Goal: Complete application form

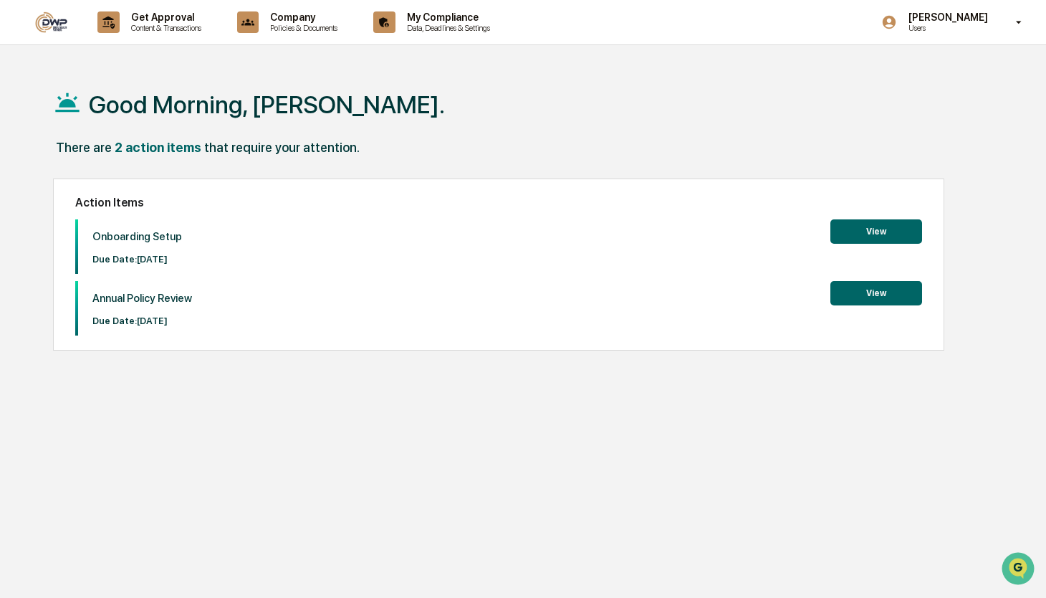
click at [881, 287] on button "View" at bounding box center [876, 293] width 92 height 24
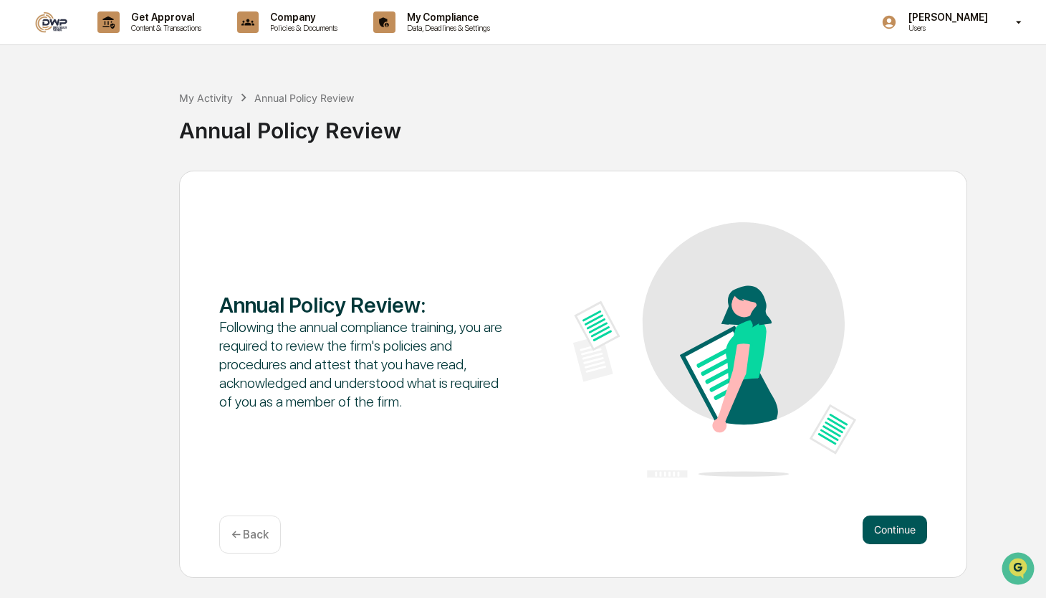
click at [901, 532] on button "Continue" at bounding box center [895, 529] width 64 height 29
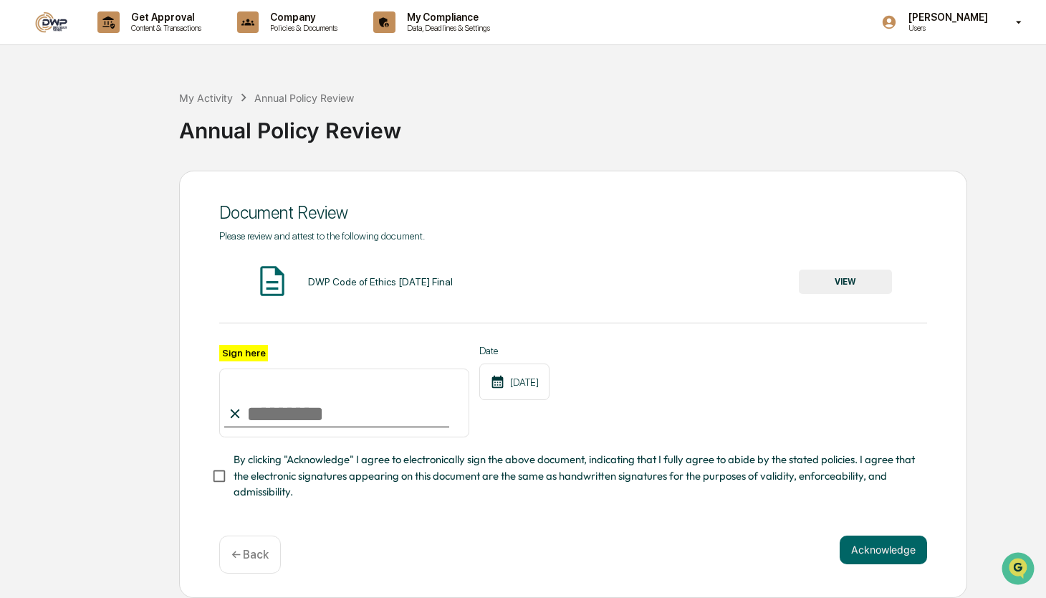
click at [248, 355] on label "Sign here" at bounding box center [243, 353] width 49 height 16
click at [248, 368] on input "Sign here" at bounding box center [344, 402] width 250 height 69
type input "**********"
click at [875, 545] on button "Acknowledge" at bounding box center [883, 549] width 87 height 29
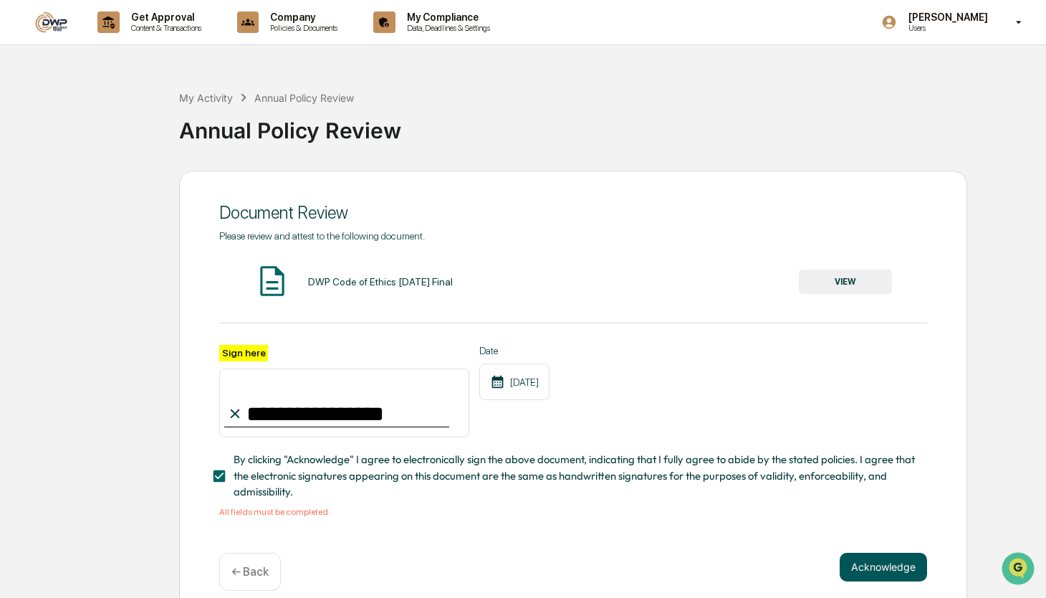
click at [871, 570] on button "Acknowledge" at bounding box center [883, 566] width 87 height 29
click at [838, 282] on button "VIEW" at bounding box center [845, 281] width 93 height 24
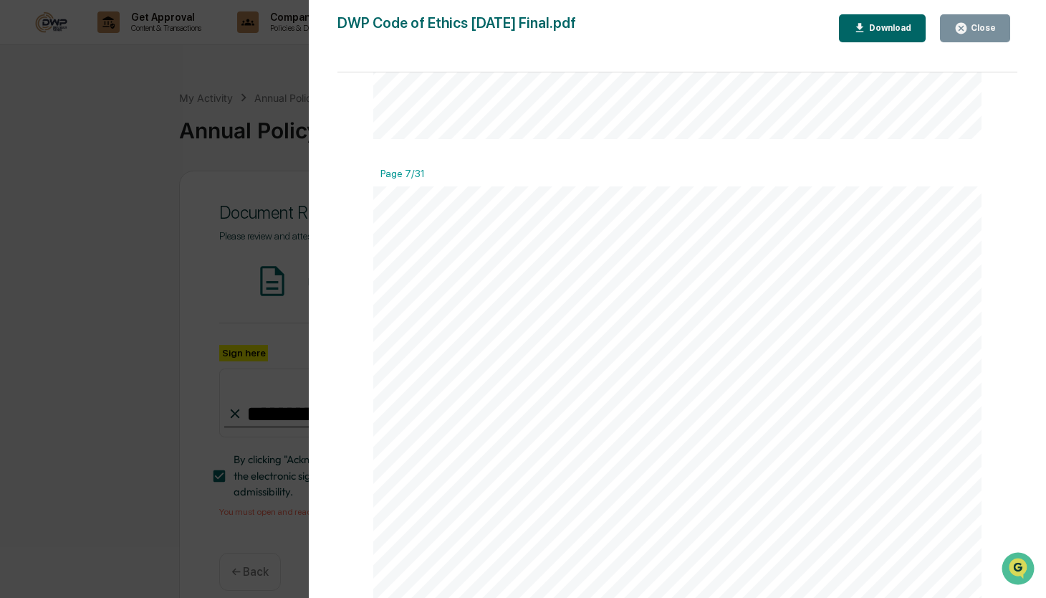
scroll to position [5092, 0]
click at [979, 31] on div "Close" at bounding box center [982, 28] width 28 height 10
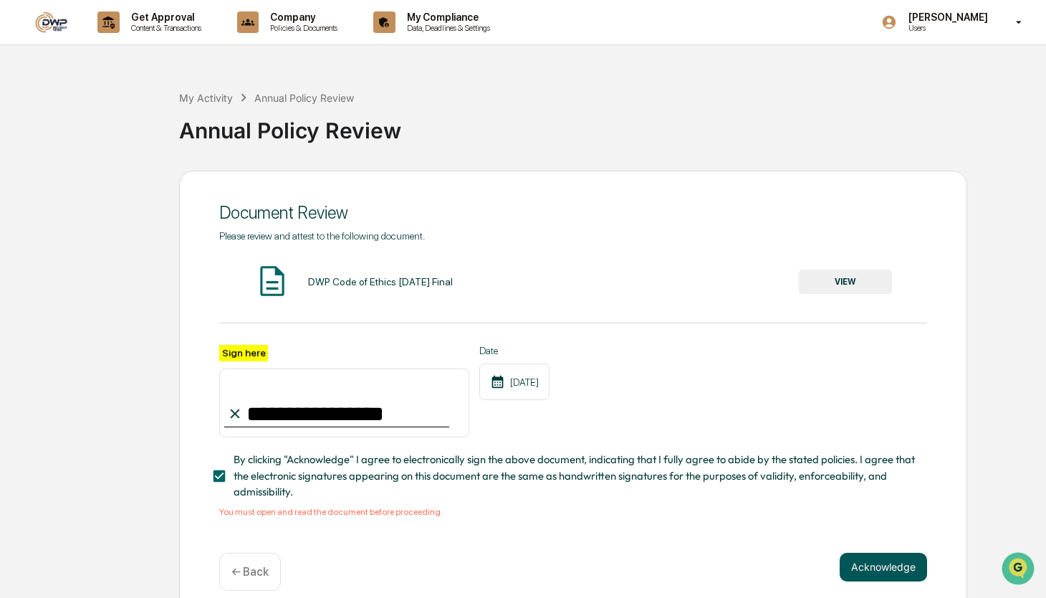
click at [892, 560] on button "Acknowledge" at bounding box center [883, 566] width 87 height 29
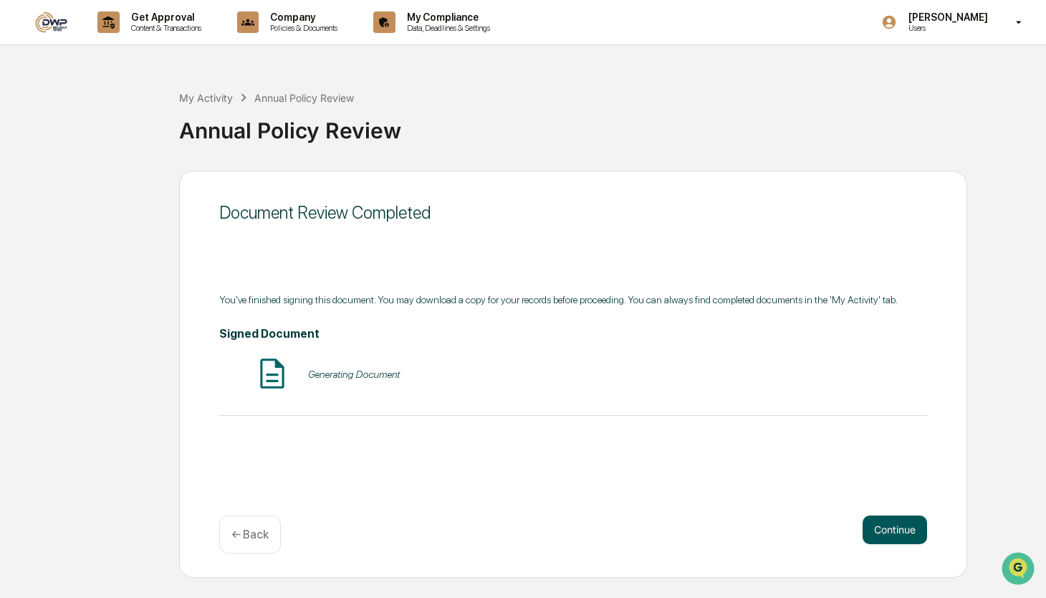
click at [901, 518] on button "Continue" at bounding box center [895, 529] width 64 height 29
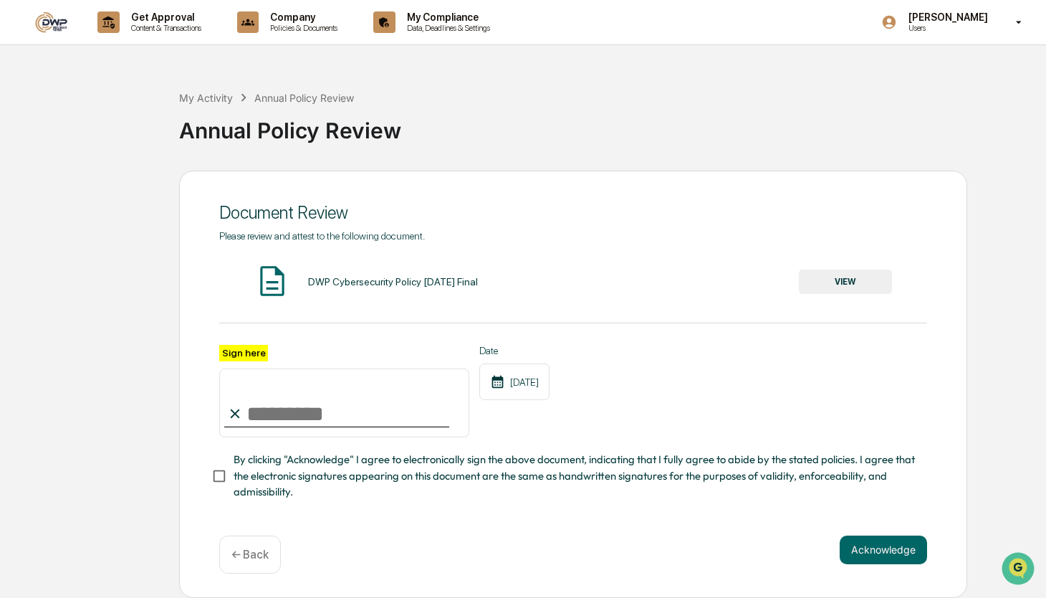
click at [343, 411] on input "Sign here" at bounding box center [344, 402] width 250 height 69
click at [866, 279] on button "VIEW" at bounding box center [845, 281] width 93 height 24
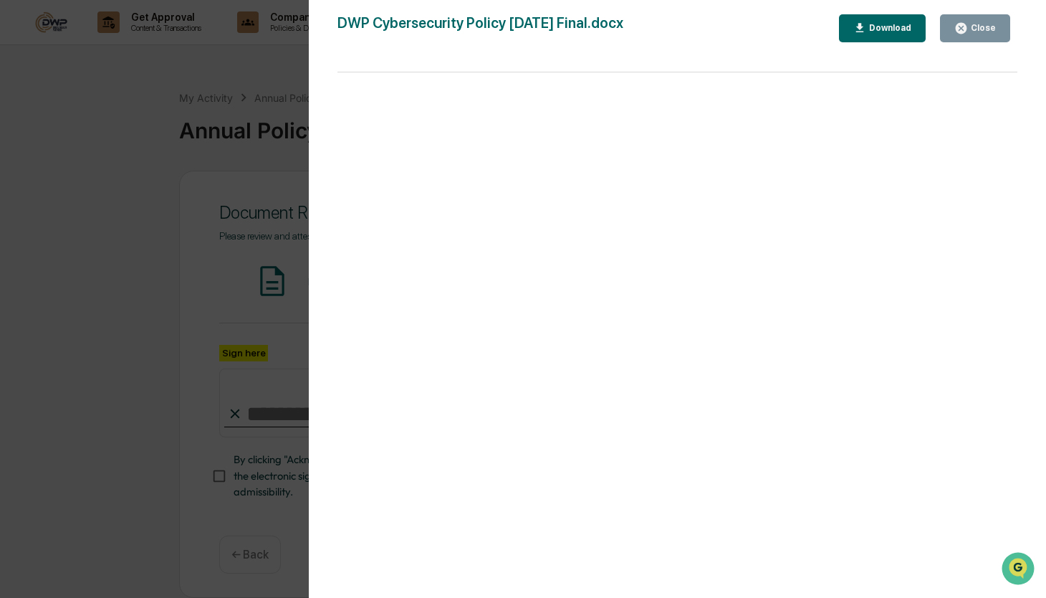
click at [999, 20] on button "Close" at bounding box center [975, 28] width 70 height 28
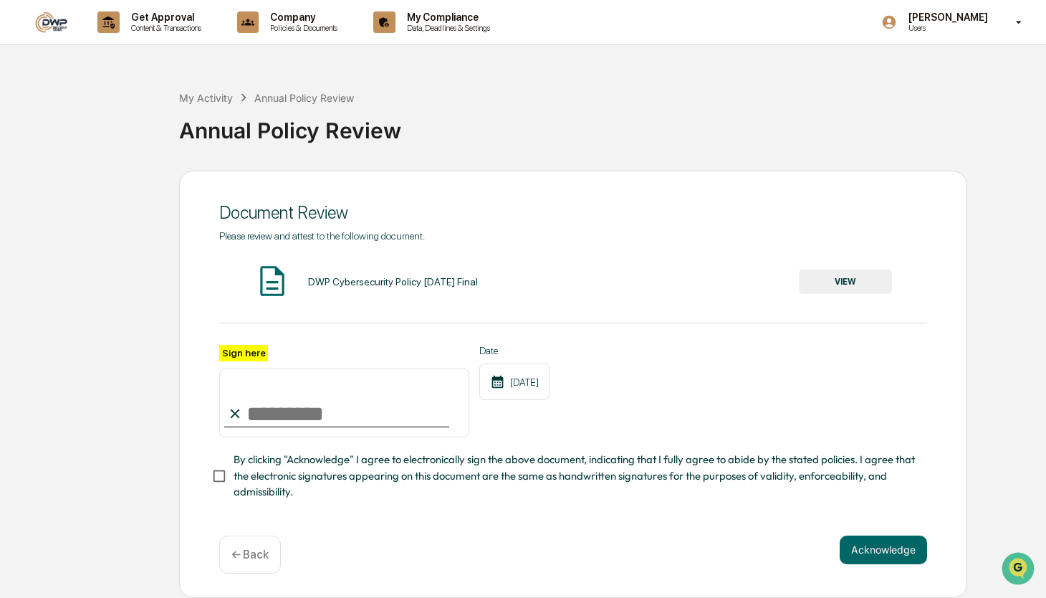
click at [376, 411] on input "Sign here" at bounding box center [344, 402] width 250 height 69
type input "**********"
click at [912, 554] on button "Acknowledge" at bounding box center [883, 549] width 87 height 29
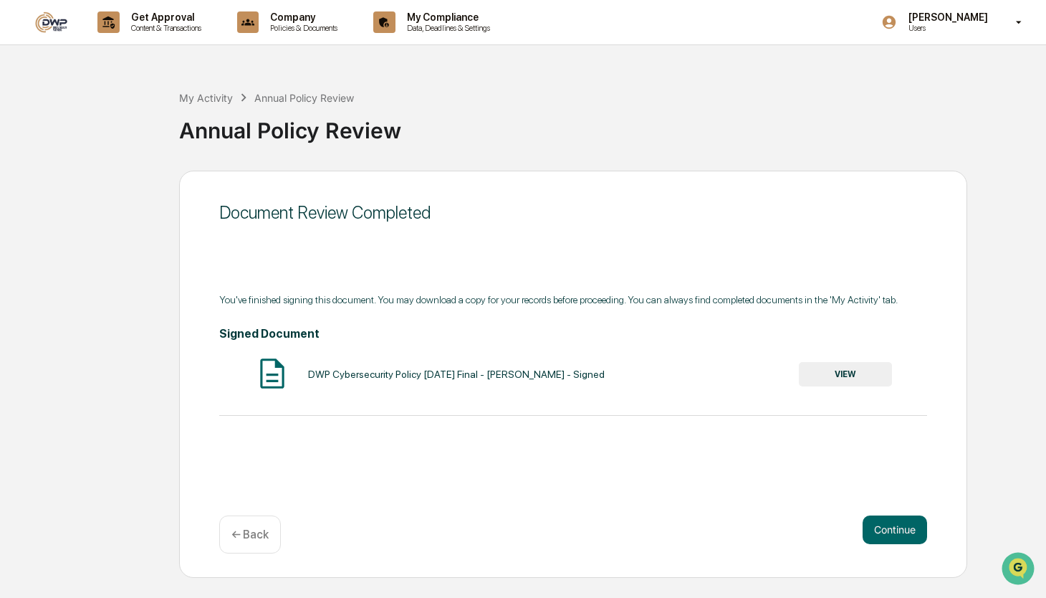
click at [891, 550] on div "Continue ← Back" at bounding box center [573, 534] width 708 height 38
click at [895, 530] on button "Continue" at bounding box center [895, 529] width 64 height 29
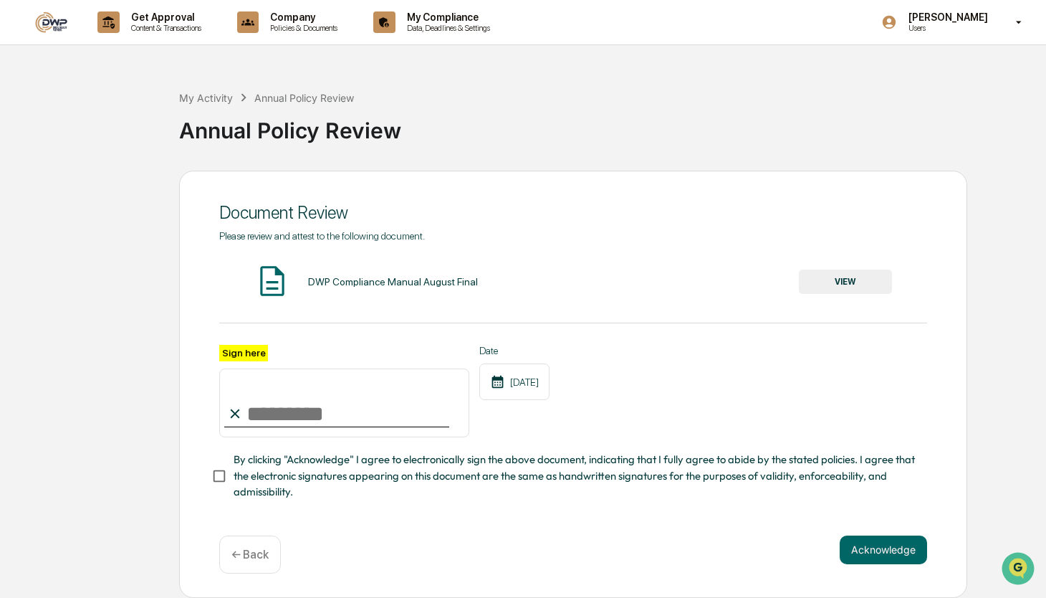
click at [829, 277] on button "VIEW" at bounding box center [845, 281] width 93 height 24
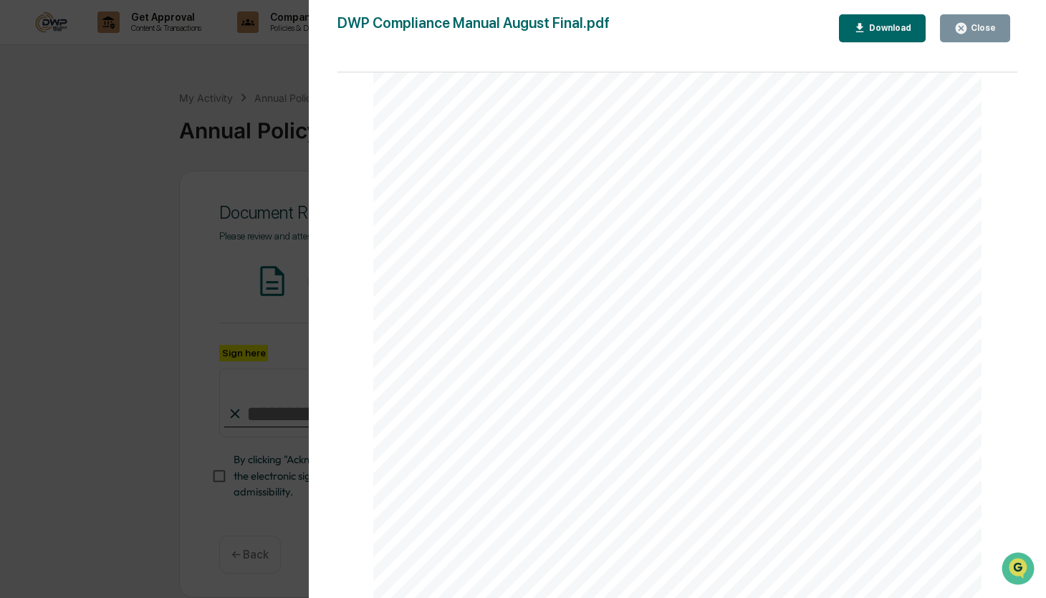
scroll to position [33656, 0]
click at [972, 27] on div "Close" at bounding box center [982, 28] width 28 height 10
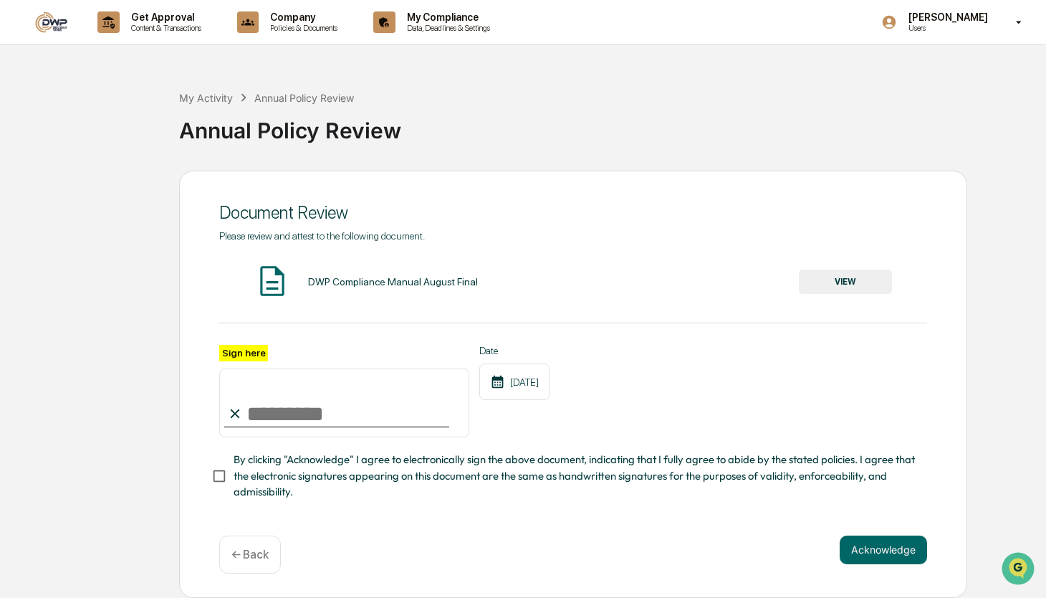
click at [286, 408] on input "Sign here" at bounding box center [344, 402] width 250 height 69
type input "**********"
click at [891, 549] on button "Acknowledge" at bounding box center [883, 549] width 87 height 29
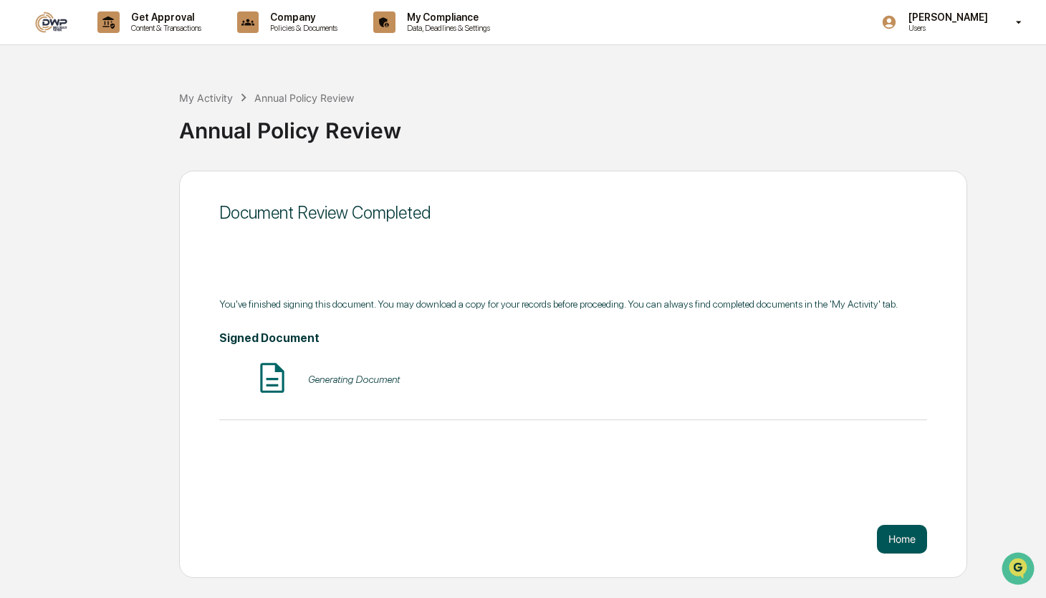
click at [891, 549] on button "Home" at bounding box center [902, 538] width 50 height 29
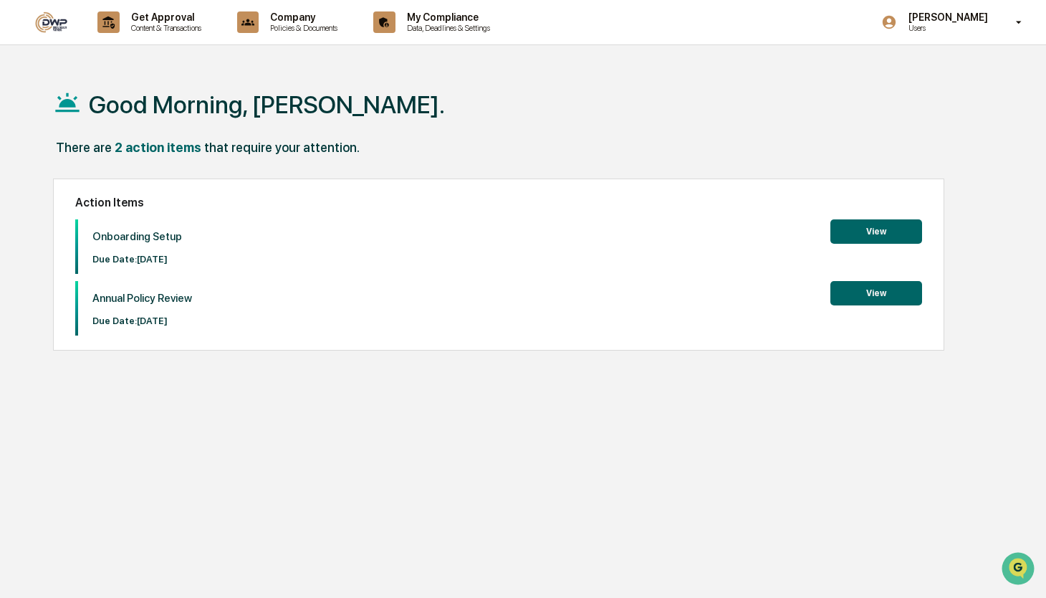
click at [886, 241] on button "View" at bounding box center [876, 231] width 92 height 24
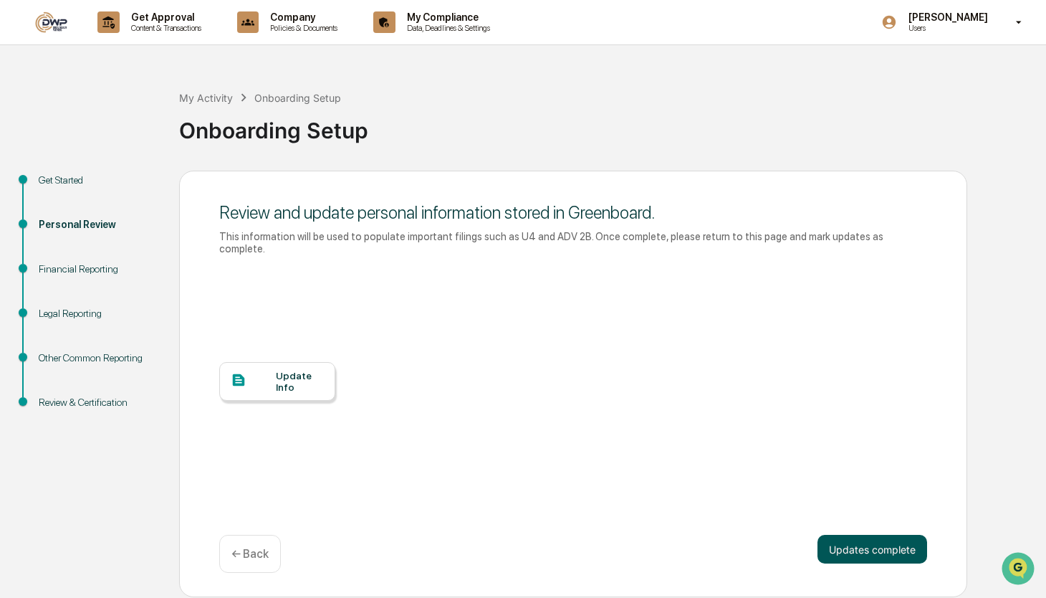
click at [864, 537] on button "Updates complete" at bounding box center [873, 549] width 110 height 29
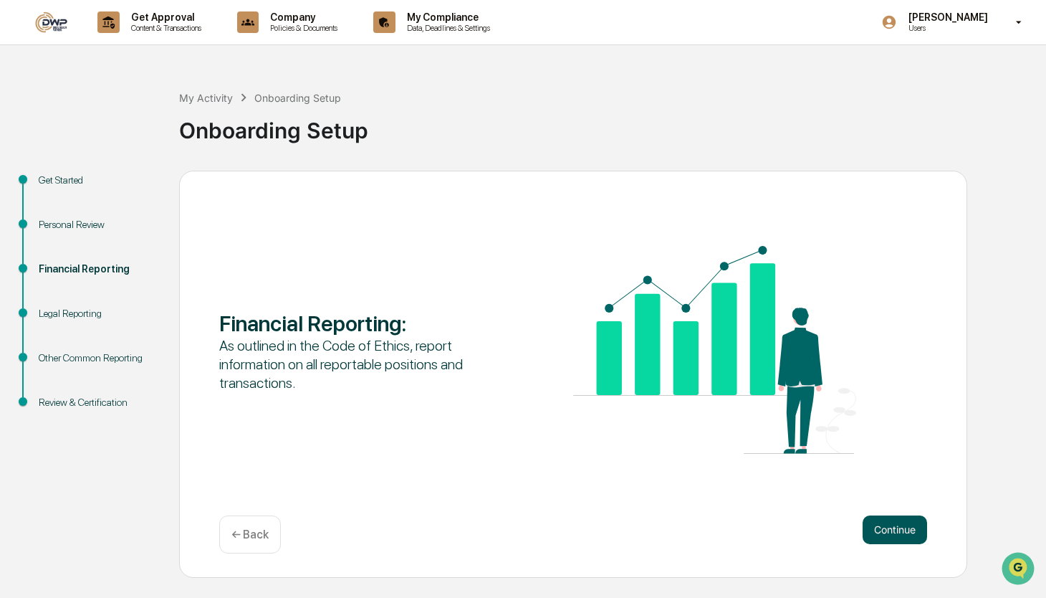
click at [886, 533] on button "Continue" at bounding box center [895, 529] width 64 height 29
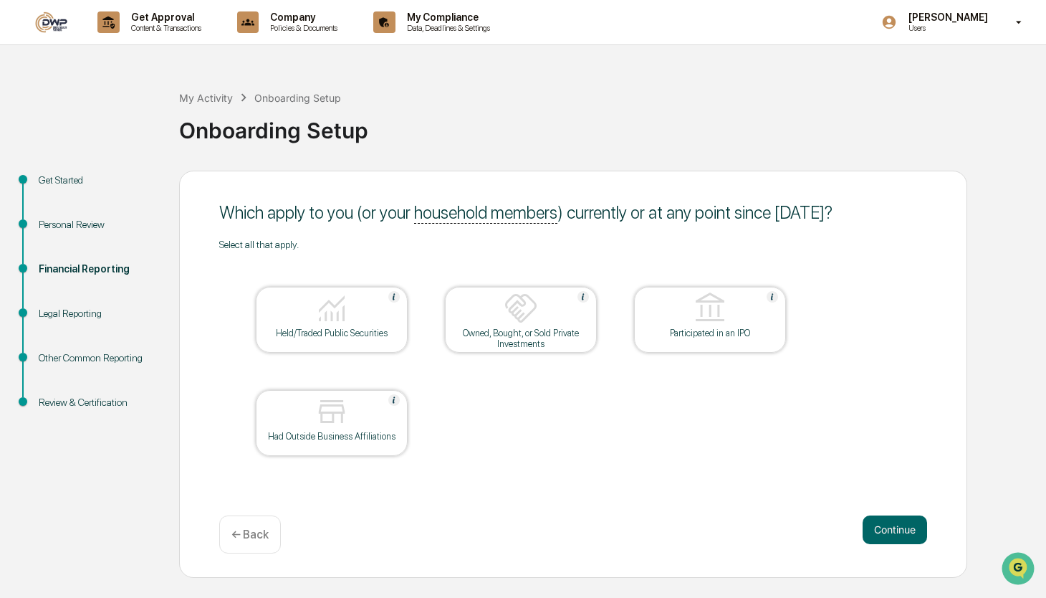
click at [886, 533] on button "Continue" at bounding box center [895, 529] width 64 height 29
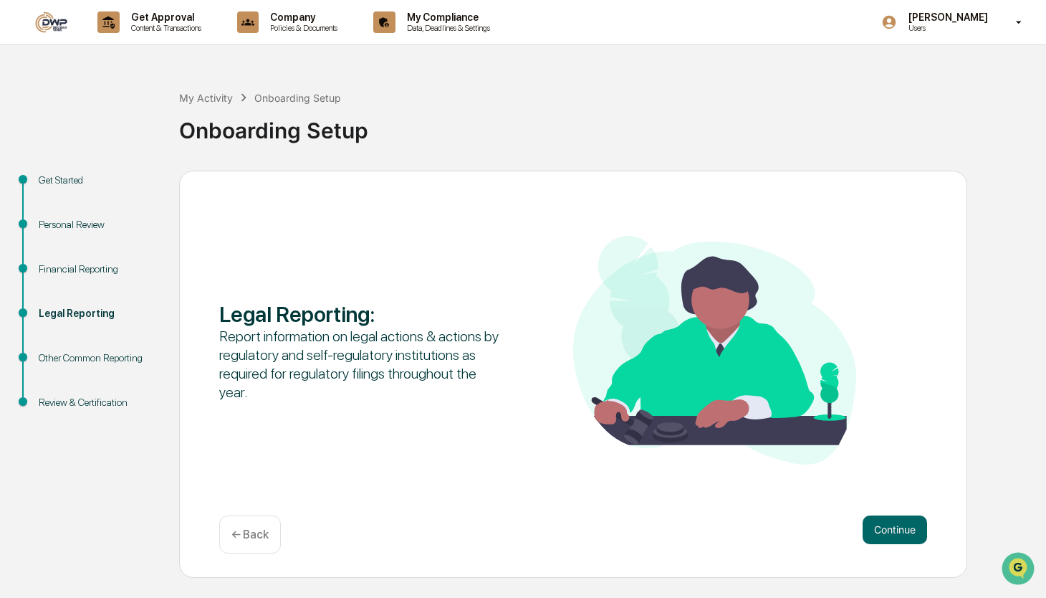
click at [886, 533] on button "Continue" at bounding box center [895, 529] width 64 height 29
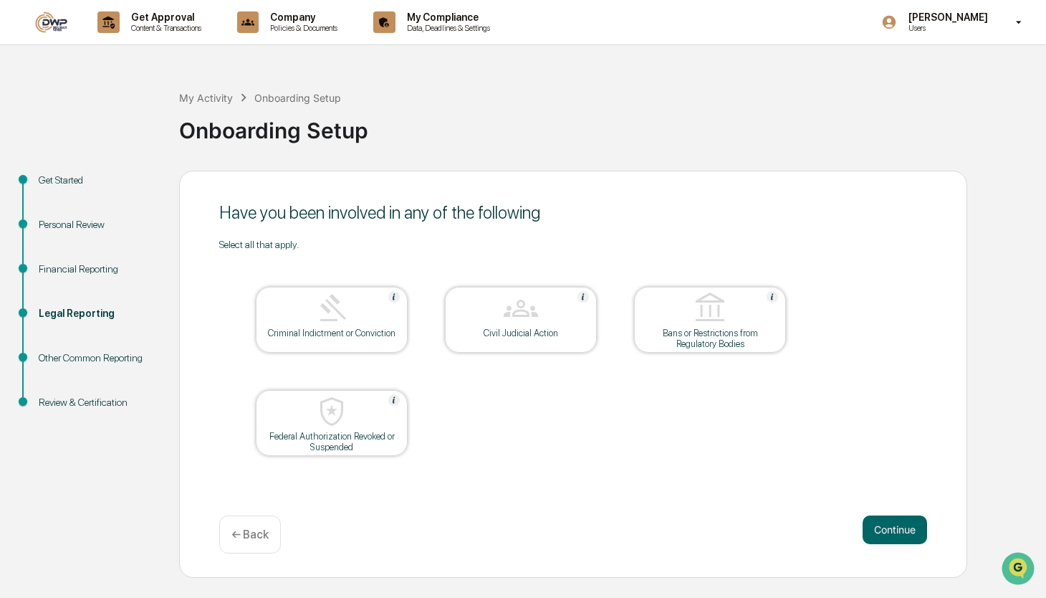
click at [886, 533] on button "Continue" at bounding box center [895, 529] width 64 height 29
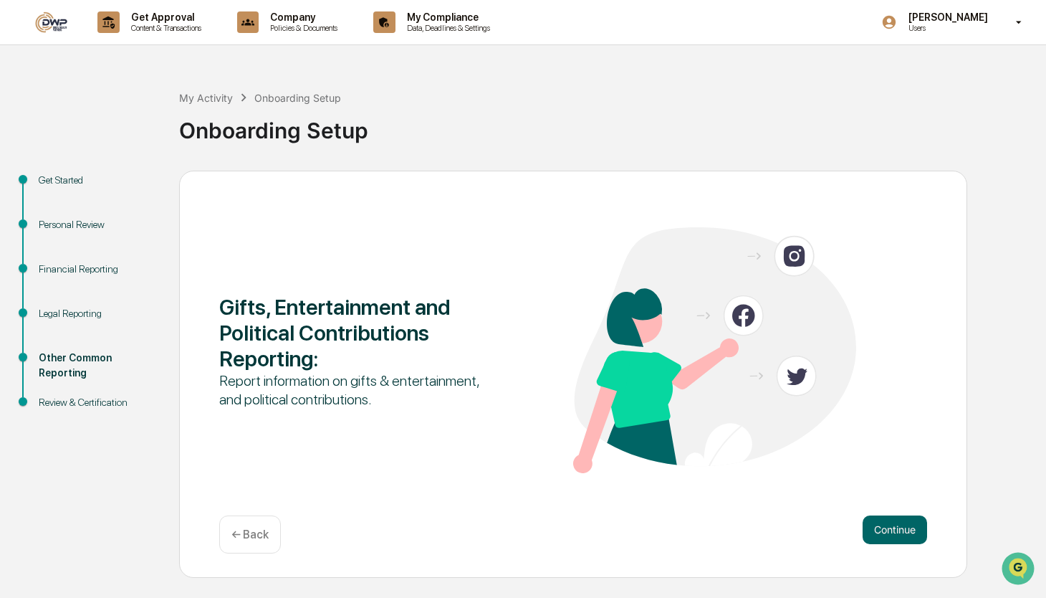
click at [886, 533] on button "Continue" at bounding box center [895, 529] width 64 height 29
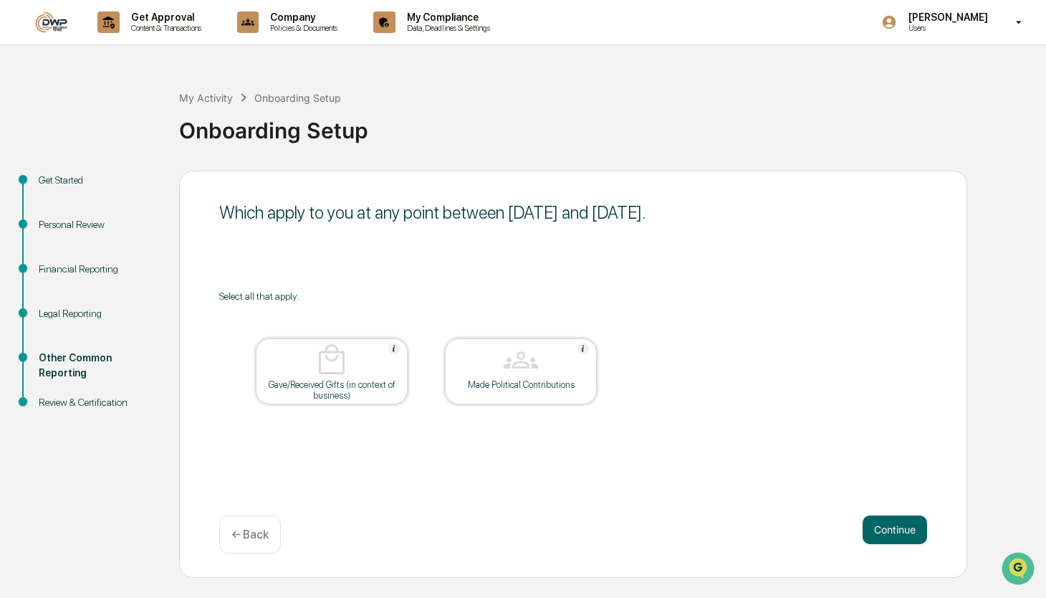
click at [886, 533] on button "Continue" at bounding box center [895, 529] width 64 height 29
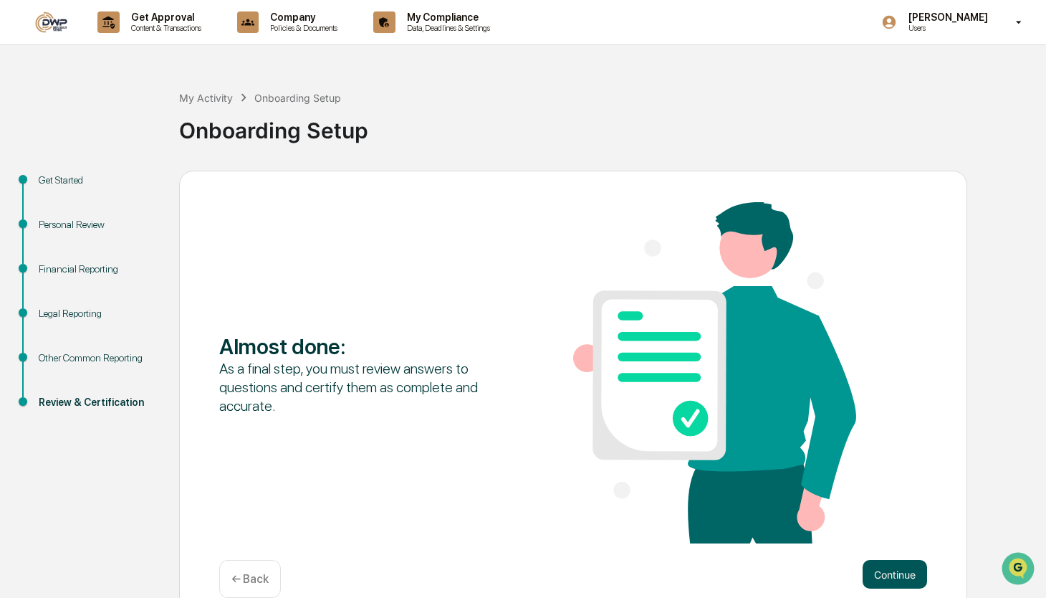
click at [887, 572] on button "Continue" at bounding box center [895, 574] width 64 height 29
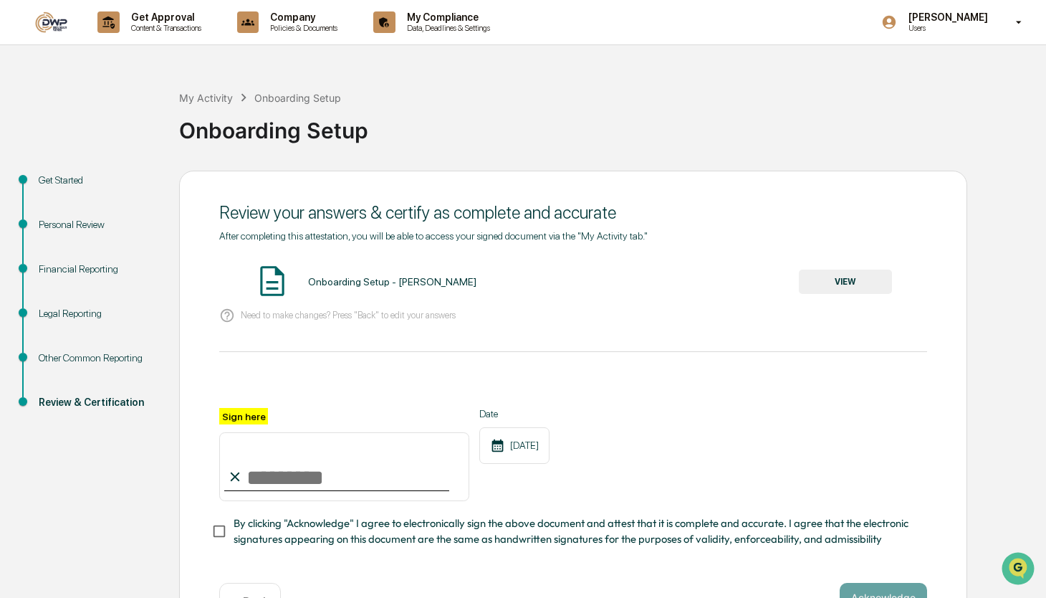
click at [262, 492] on input "Sign here" at bounding box center [344, 466] width 250 height 69
click at [837, 269] on div "Onboarding Setup - [PERSON_NAME] VIEW" at bounding box center [573, 282] width 708 height 38
click at [832, 284] on button "VIEW" at bounding box center [845, 281] width 93 height 24
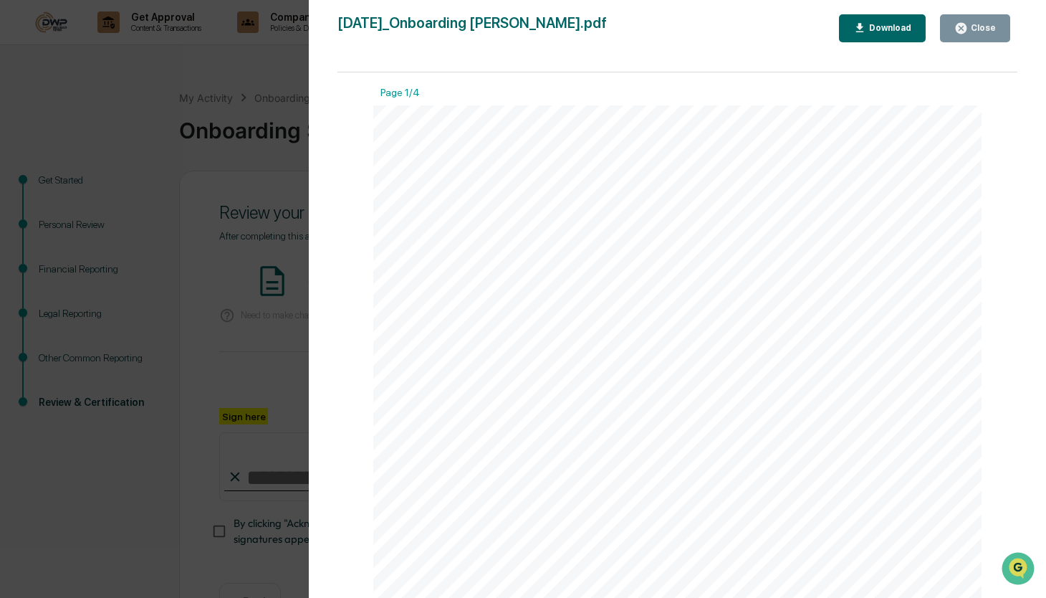
click at [997, 23] on button "Close" at bounding box center [975, 28] width 70 height 28
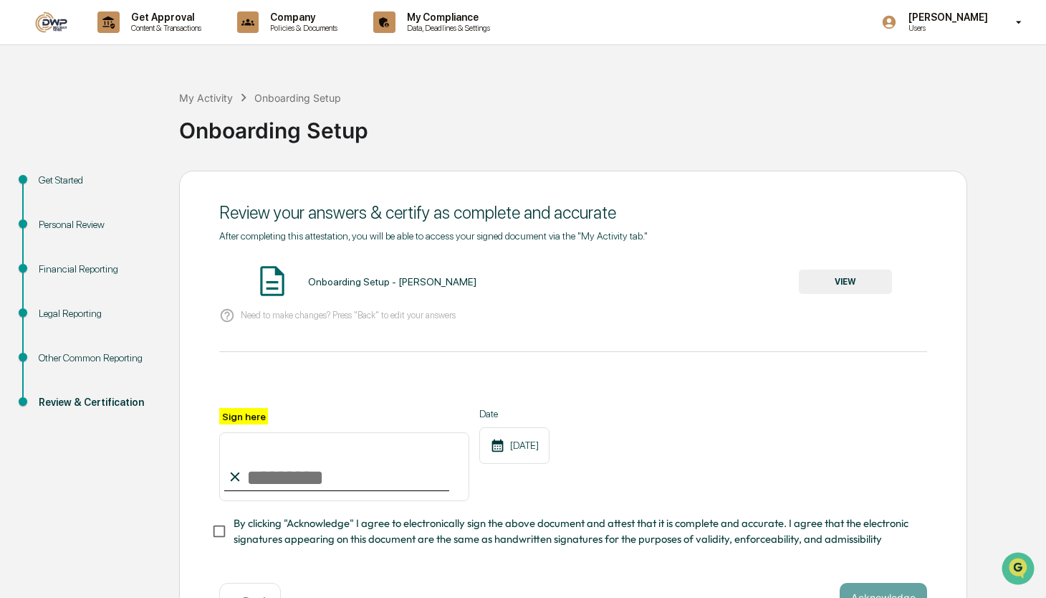
click at [340, 483] on input "Sign here" at bounding box center [344, 466] width 250 height 69
type input "**********"
click at [872, 585] on button "Acknowledge" at bounding box center [883, 597] width 87 height 29
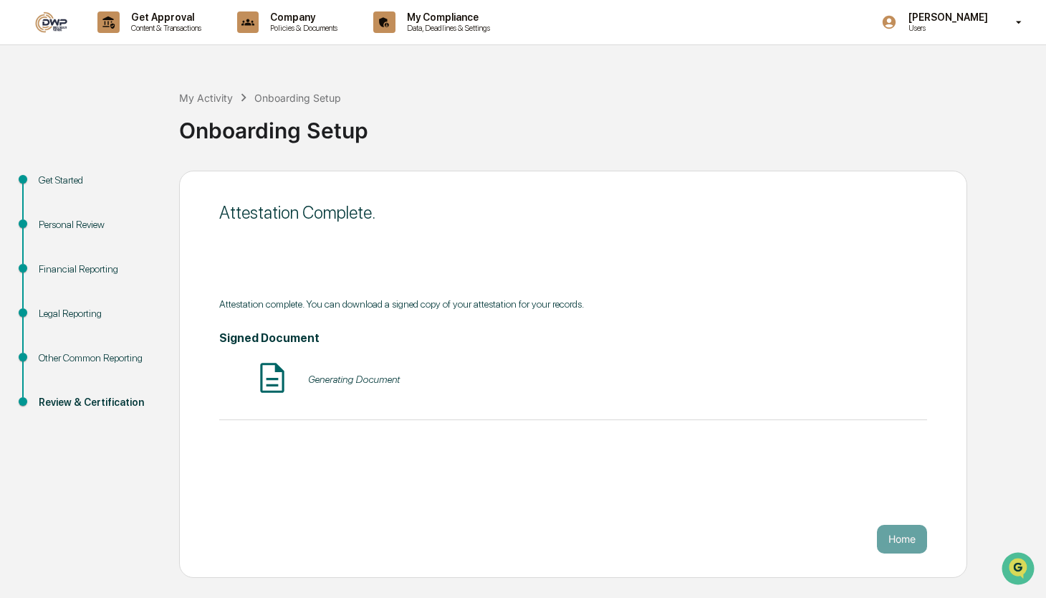
click at [898, 534] on button "Home" at bounding box center [902, 538] width 50 height 29
